Goal: Find contact information: Find contact information

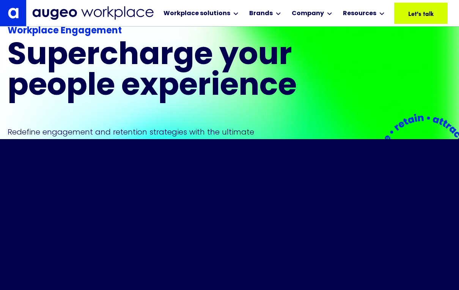
scroll to position [125, 0]
click at [314, 14] on div "Company" at bounding box center [308, 13] width 32 height 9
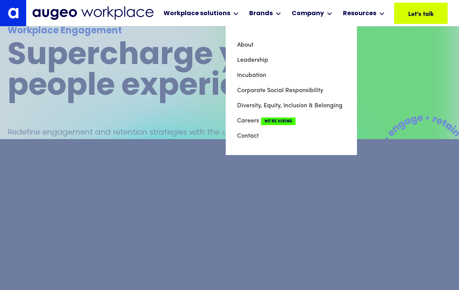
click at [400, 95] on div "Workplace Engagement Supercharge your people experience Redefine engagement and…" at bounding box center [230, 119] width 444 height 238
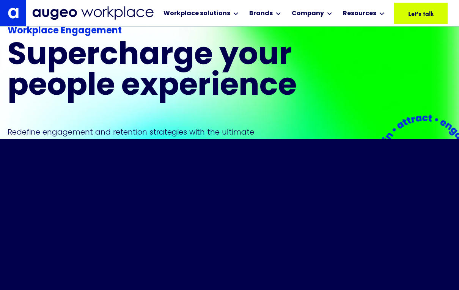
click at [419, 11] on div "Let's talk" at bounding box center [406, 13] width 25 height 9
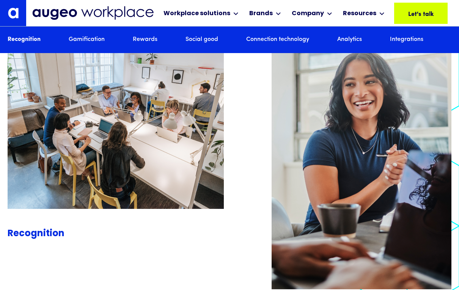
scroll to position [768, 0]
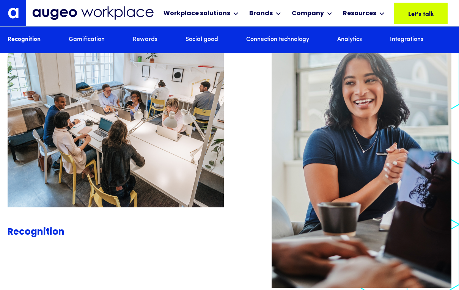
click at [149, 38] on link "Rewards" at bounding box center [145, 40] width 25 height 8
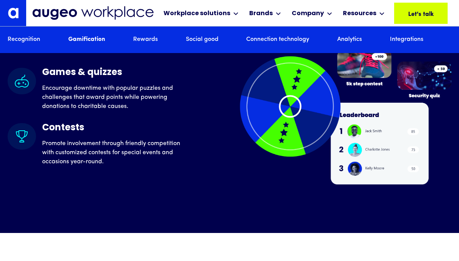
scroll to position [1893, 0]
click at [423, 16] on div "Let's talk" at bounding box center [410, 13] width 25 height 9
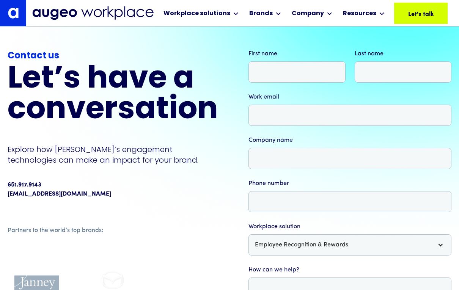
scroll to position [26, 0]
